Goal: Information Seeking & Learning: Learn about a topic

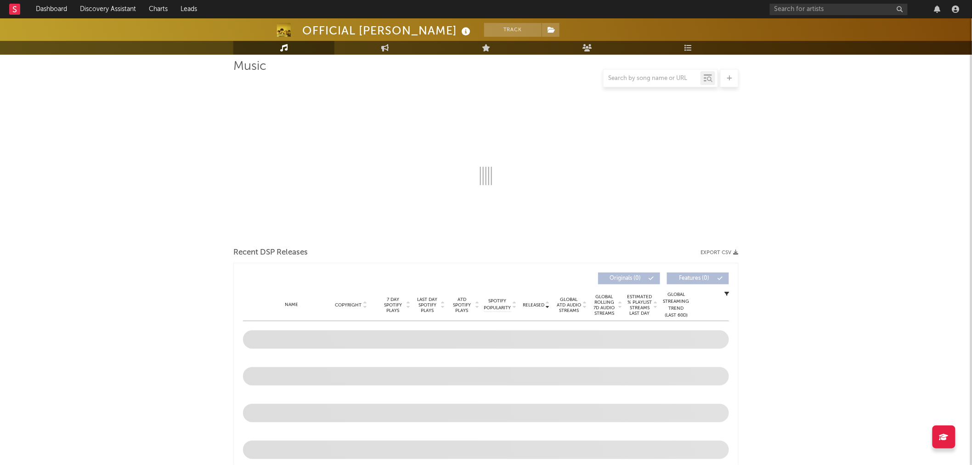
select select "6m"
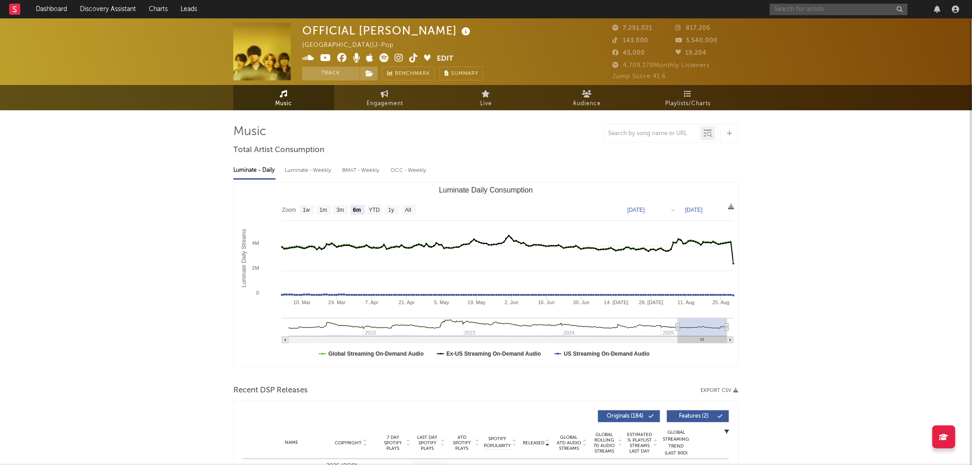
click at [812, 6] on input "text" at bounding box center [839, 9] width 138 height 11
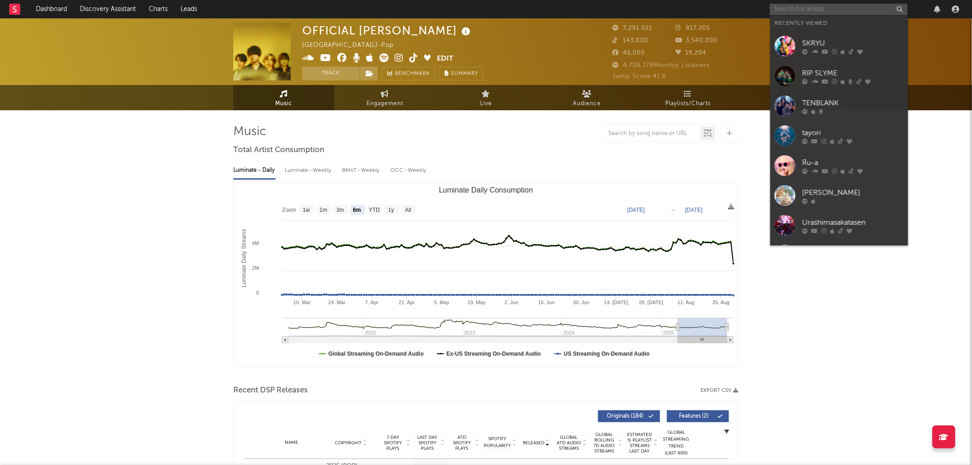
paste input "DECO*27"
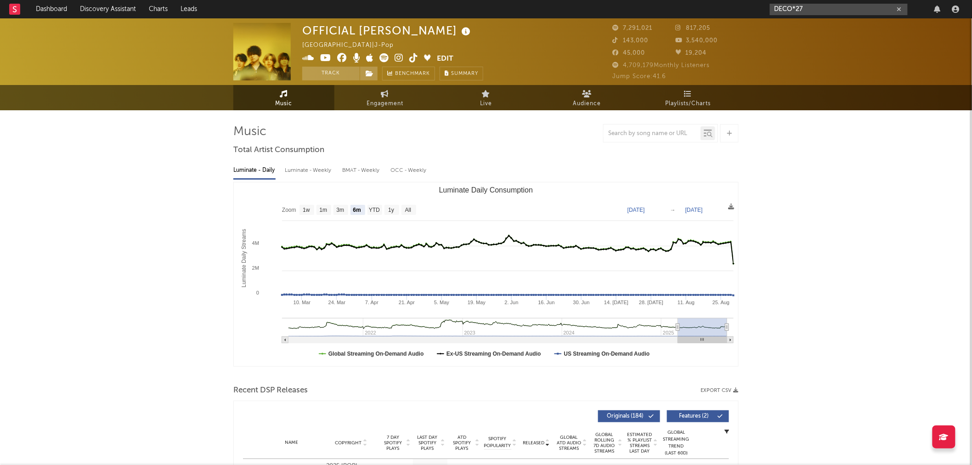
click at [822, 11] on input "DECO*27" at bounding box center [839, 9] width 138 height 11
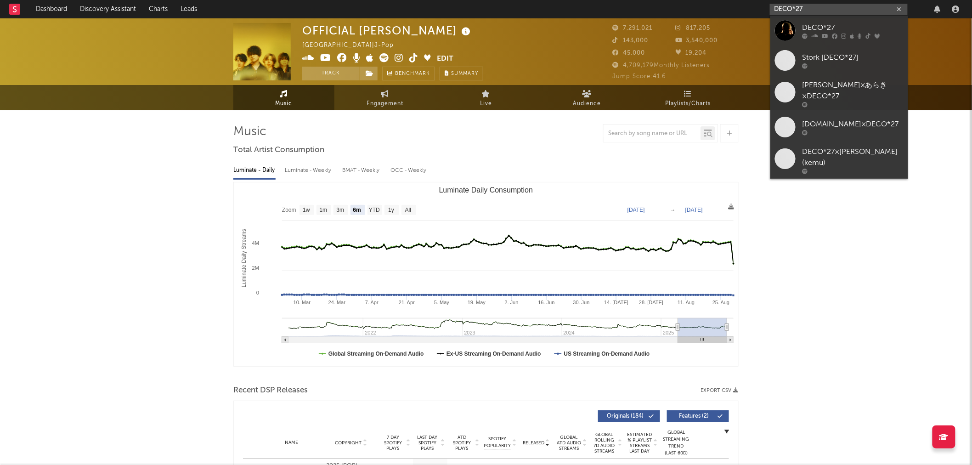
type input "DECO*27"
click at [863, 31] on div "DECO*27" at bounding box center [853, 27] width 101 height 11
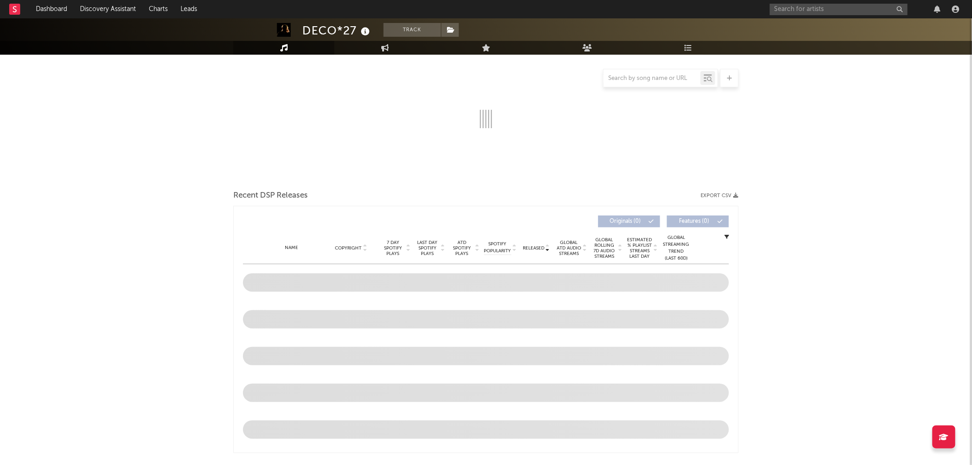
scroll to position [255, 0]
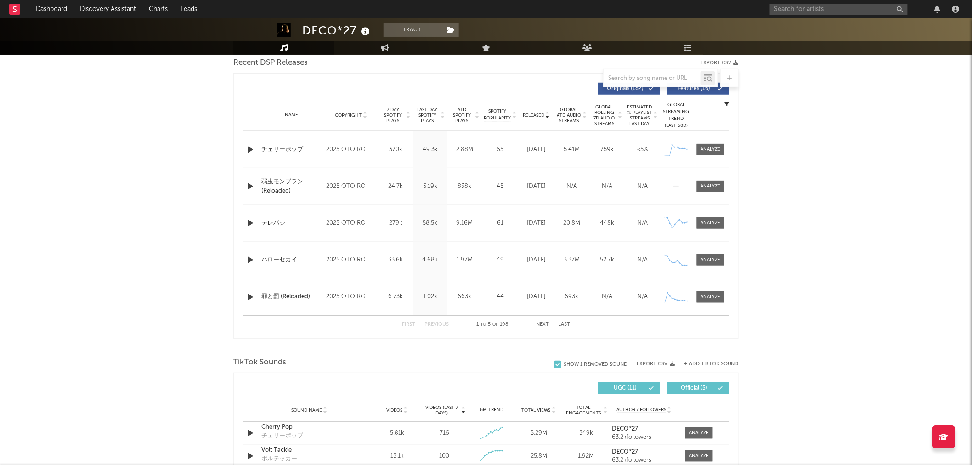
select select "6m"
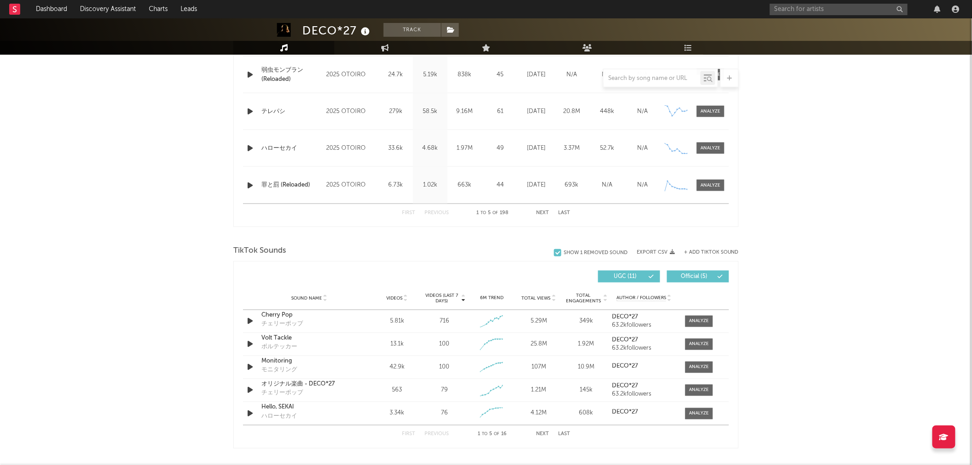
scroll to position [481, 0]
